Goal: Find specific page/section: Find specific page/section

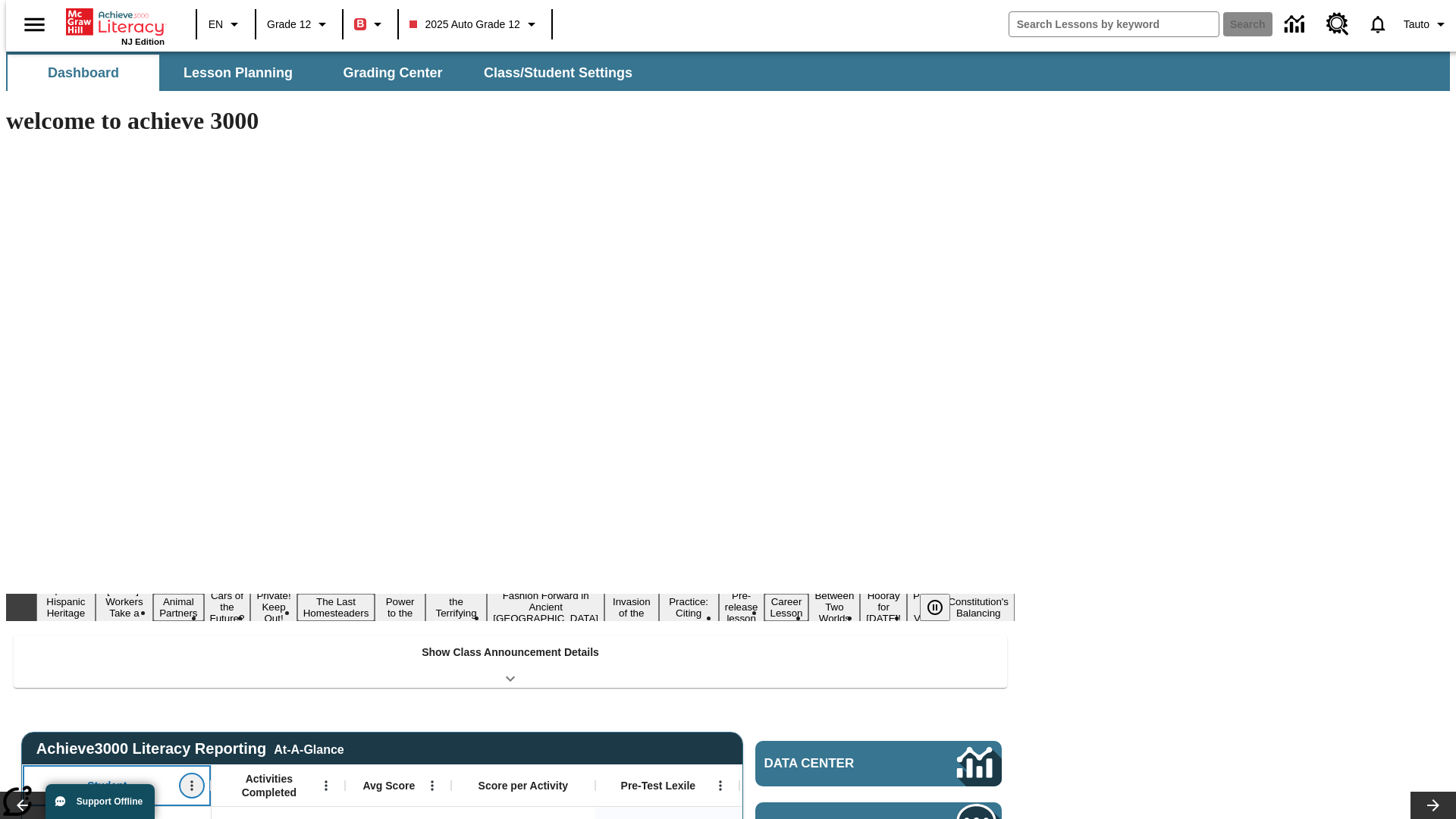
click at [191, 781] on icon "Open Menu" at bounding box center [192, 786] width 3 height 10
click at [29, 534] on icon at bounding box center [29, 535] width 10 height 10
click at [191, 781] on icon "Student, Open Menu," at bounding box center [192, 786] width 3 height 10
click at [29, 534] on icon at bounding box center [29, 535] width 10 height 10
click at [324, 781] on icon "Open Menu" at bounding box center [325, 786] width 3 height 10
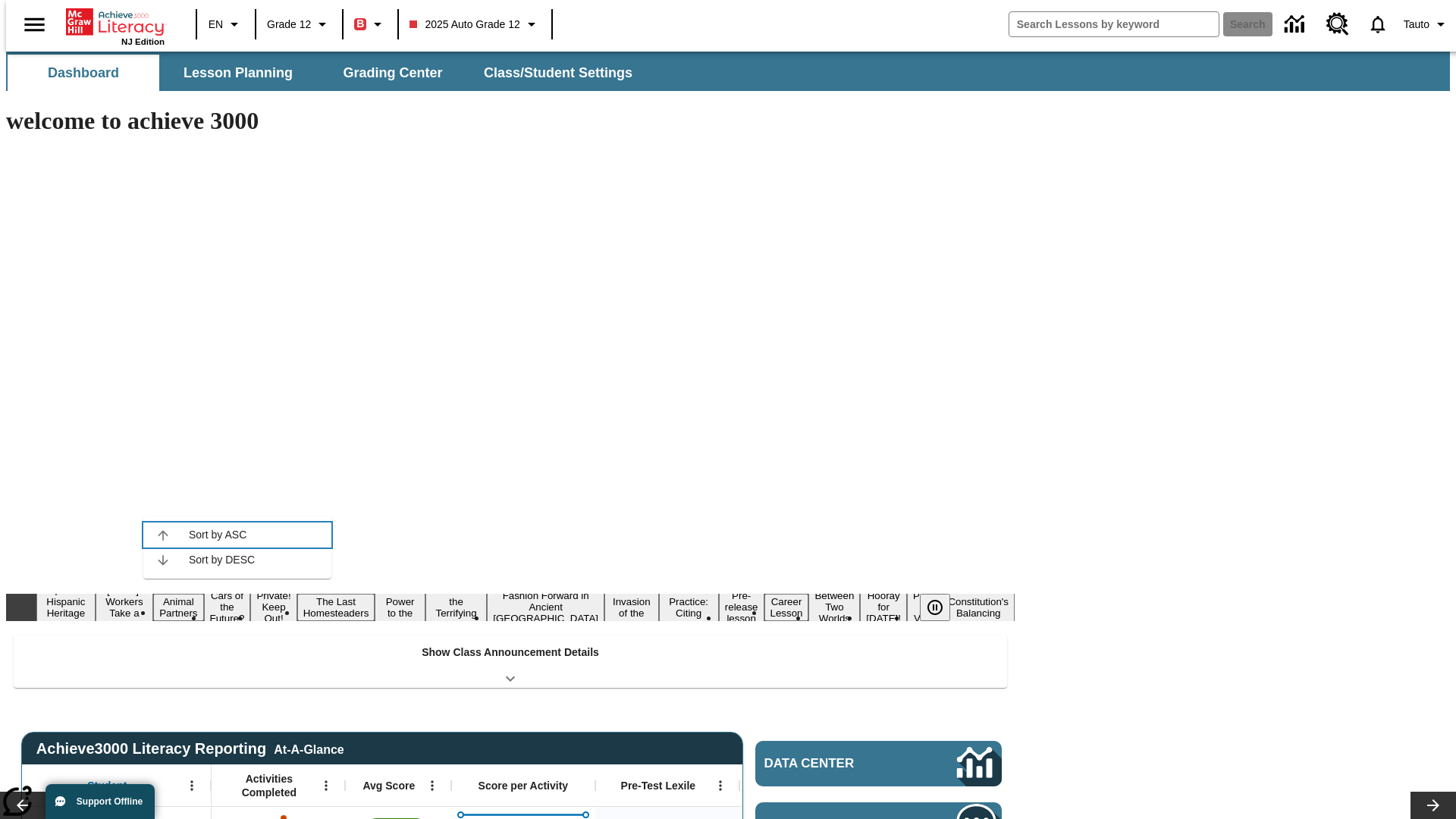
click at [163, 534] on icon at bounding box center [163, 535] width 10 height 10
click at [324, 781] on icon "Activities Completed, Open Menu," at bounding box center [325, 786] width 3 height 10
